Goal: Complete application form

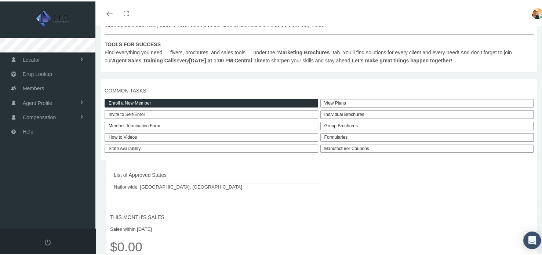
scroll to position [132, 0]
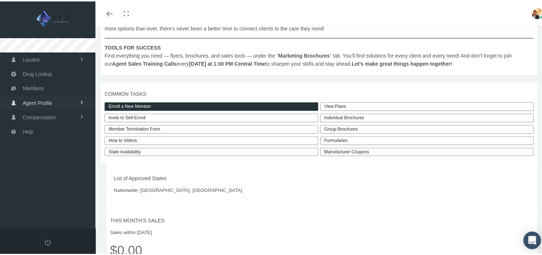
click at [37, 97] on span "Agent Profile" at bounding box center [37, 102] width 29 height 14
click at [26, 113] on span "View" at bounding box center [26, 117] width 11 height 12
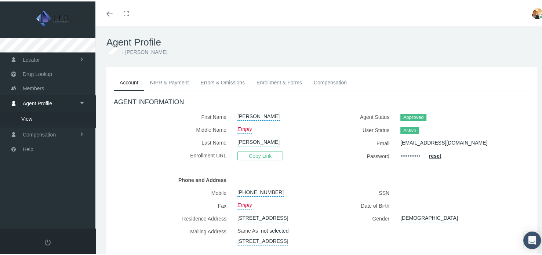
click at [199, 104] on h4 "AGENT INFORMATION" at bounding box center [322, 101] width 416 height 8
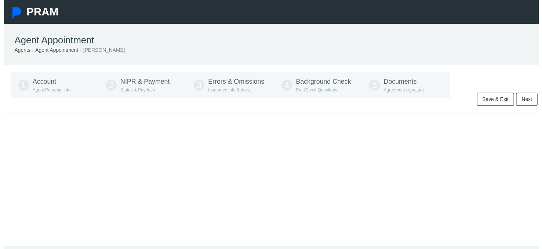
type input "[PHONE_NUMBER]"
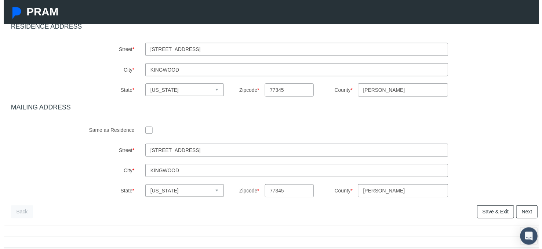
scroll to position [265, 0]
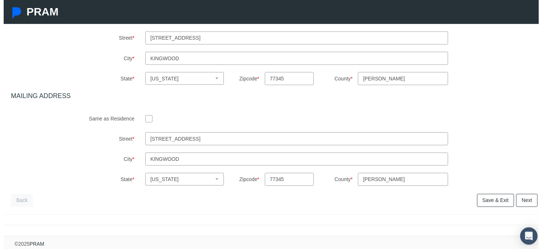
click at [523, 199] on link "Next" at bounding box center [531, 202] width 22 height 13
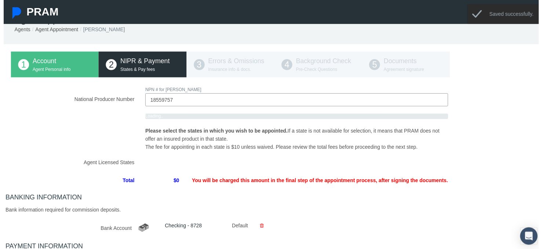
scroll to position [0, 0]
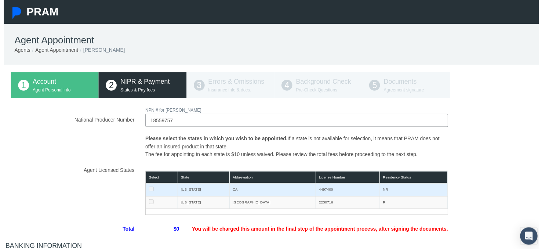
click at [181, 192] on td "[US_STATE]" at bounding box center [203, 192] width 53 height 13
click at [151, 188] on td at bounding box center [160, 192] width 32 height 13
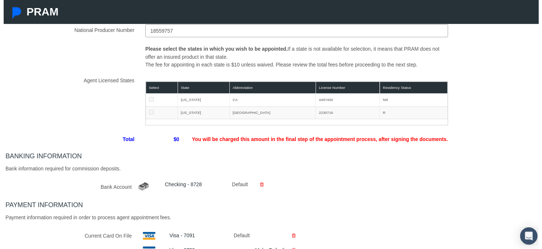
scroll to position [86, 0]
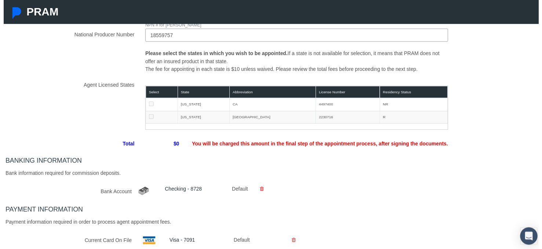
click at [289, 180] on div "BANKING INFORMATION Bank information required for commission deposits. Bank Acc…" at bounding box center [274, 180] width 545 height 42
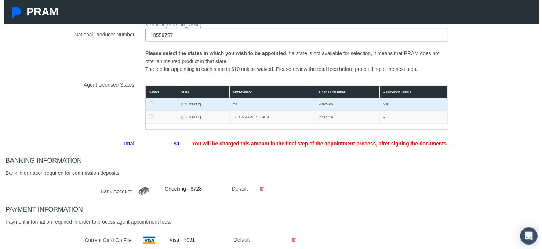
click at [332, 103] on td "4497400" at bounding box center [349, 106] width 65 height 13
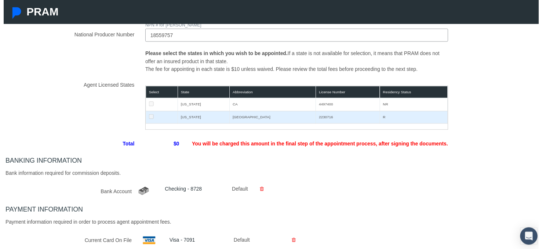
click at [323, 123] on td "2230716" at bounding box center [349, 118] width 65 height 13
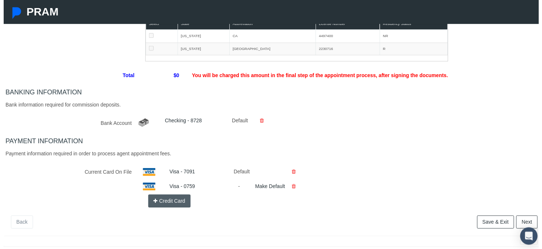
scroll to position [191, 0]
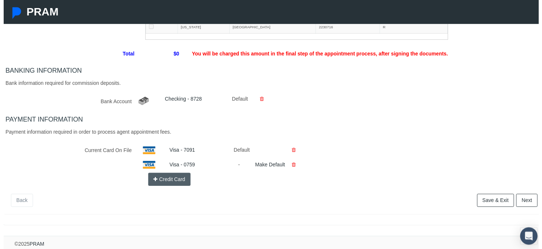
click at [520, 196] on link "Next" at bounding box center [531, 202] width 22 height 13
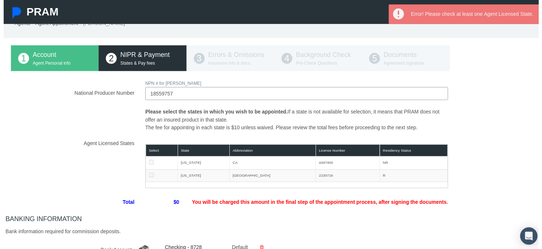
scroll to position [21, 0]
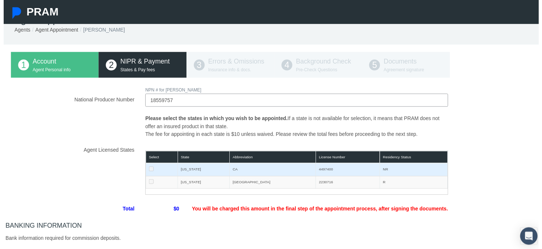
click at [148, 167] on td at bounding box center [160, 171] width 32 height 13
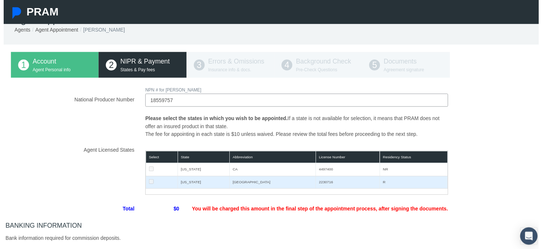
click at [145, 183] on td at bounding box center [160, 184] width 32 height 13
